Goal: Navigation & Orientation: Find specific page/section

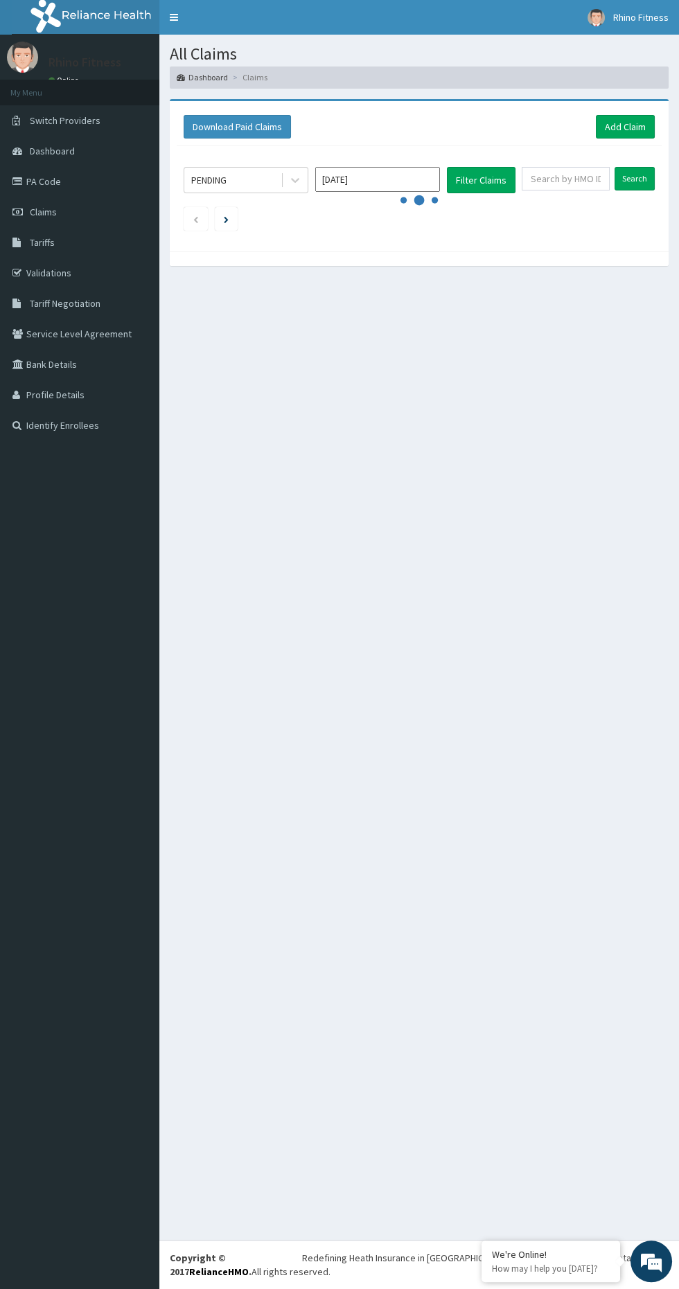
click at [43, 271] on link "Validations" at bounding box center [79, 273] width 159 height 30
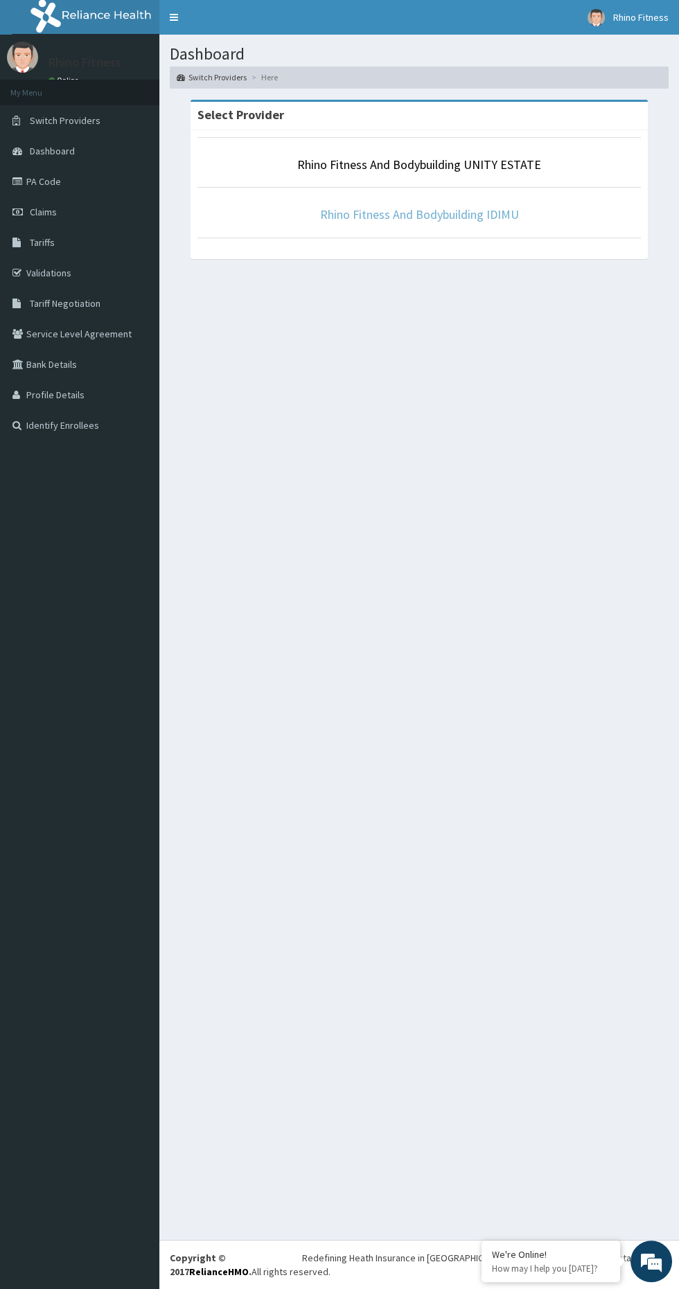
click at [487, 215] on link "Rhino Fitness And Bodybuilding IDIMU" at bounding box center [419, 214] width 199 height 16
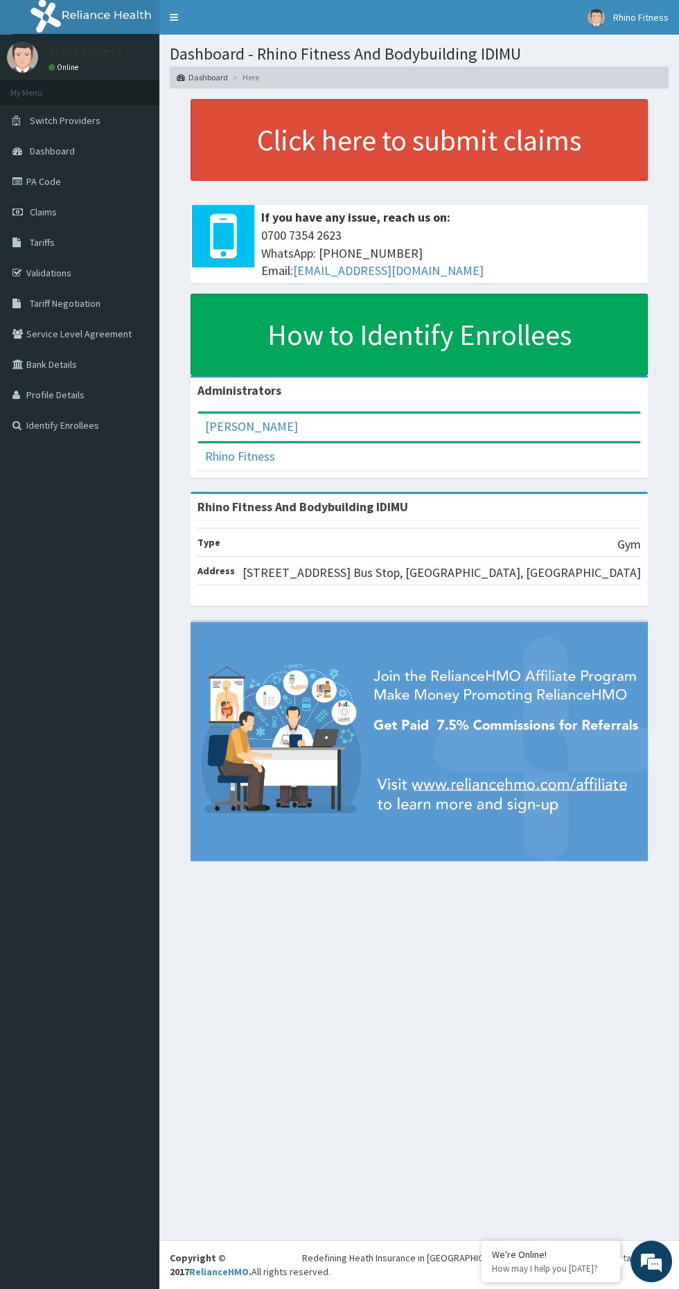
click at [70, 288] on link "Tariff Negotiation" at bounding box center [79, 303] width 159 height 30
